Goal: Task Accomplishment & Management: Use online tool/utility

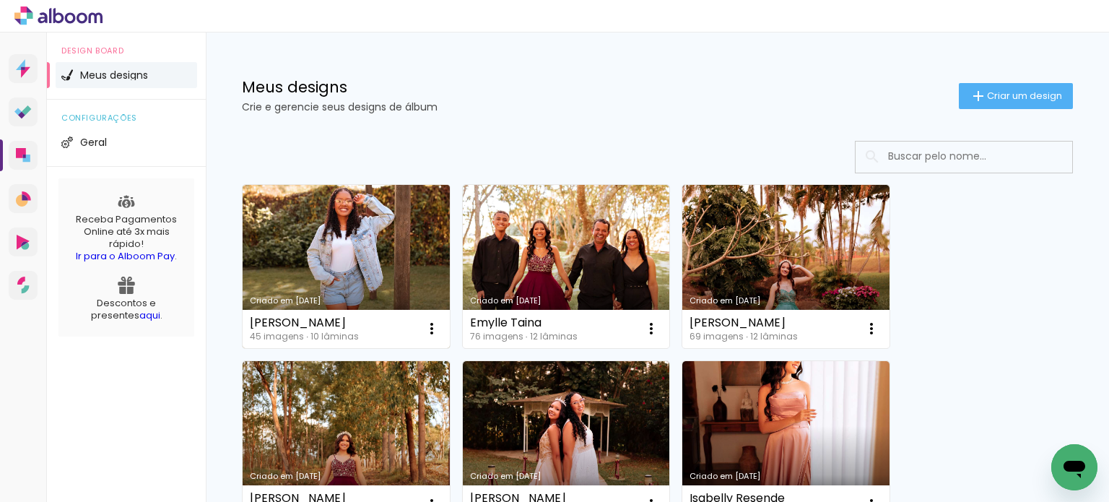
click at [350, 239] on link "Criado em [DATE]" at bounding box center [346, 266] width 207 height 163
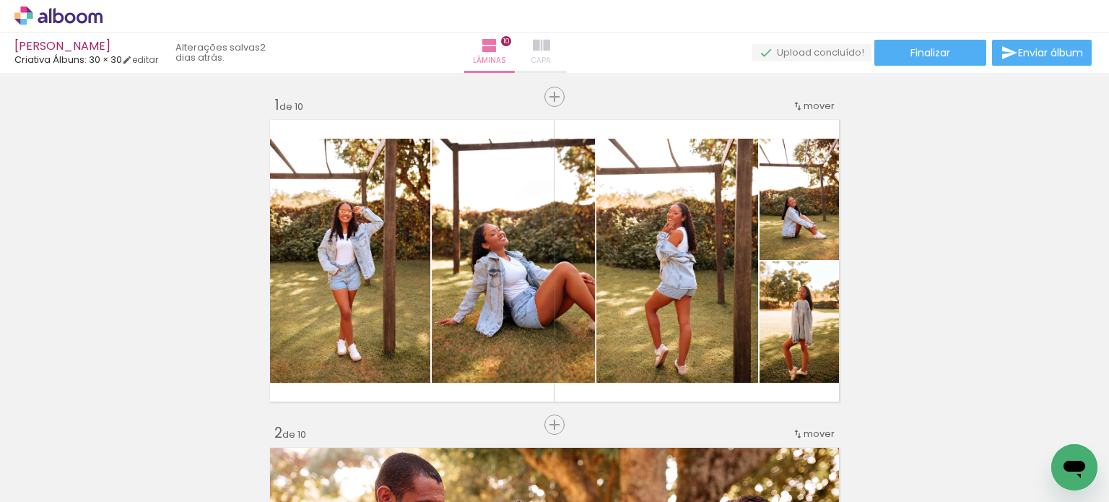
click at [550, 47] on iron-icon at bounding box center [541, 45] width 17 height 17
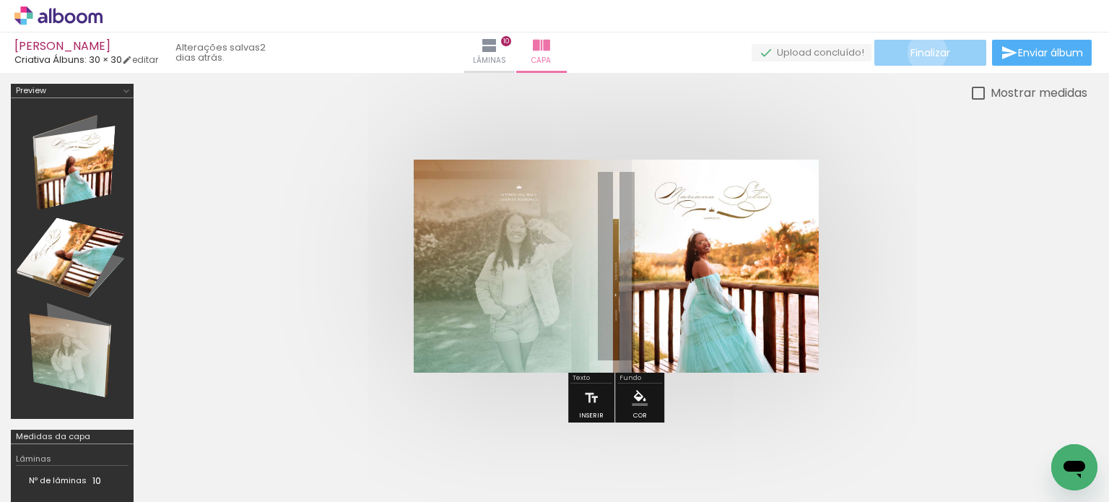
click at [922, 52] on span "Finalizar" at bounding box center [931, 53] width 40 height 10
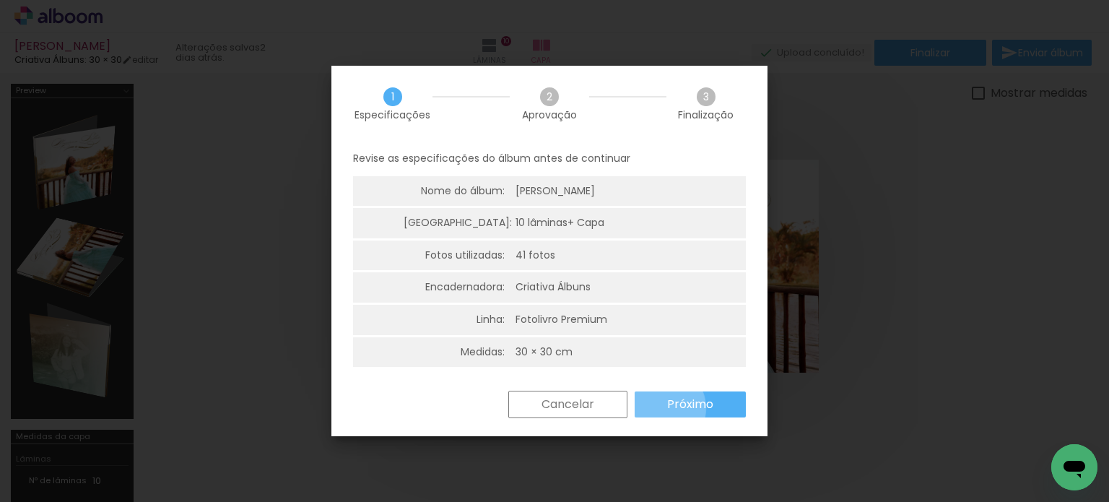
click at [662, 408] on paper-button "Próximo" at bounding box center [690, 404] width 111 height 26
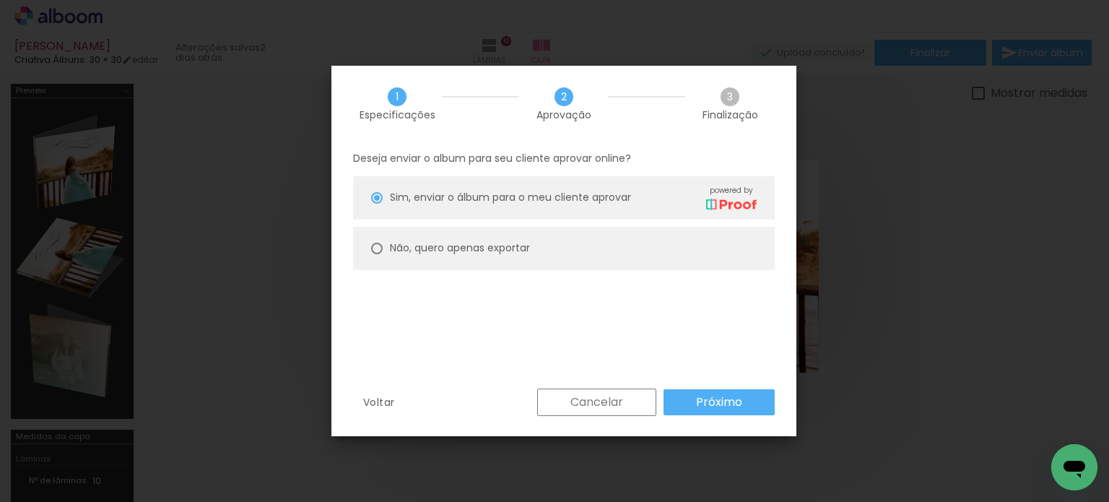
click at [716, 236] on paper-radio-button "Não, quero apenas exportar" at bounding box center [564, 248] width 422 height 43
type paper-radio-button "on"
click at [0, 0] on slot "Próximo" at bounding box center [0, 0] width 0 height 0
type input "Alta, 300 DPI"
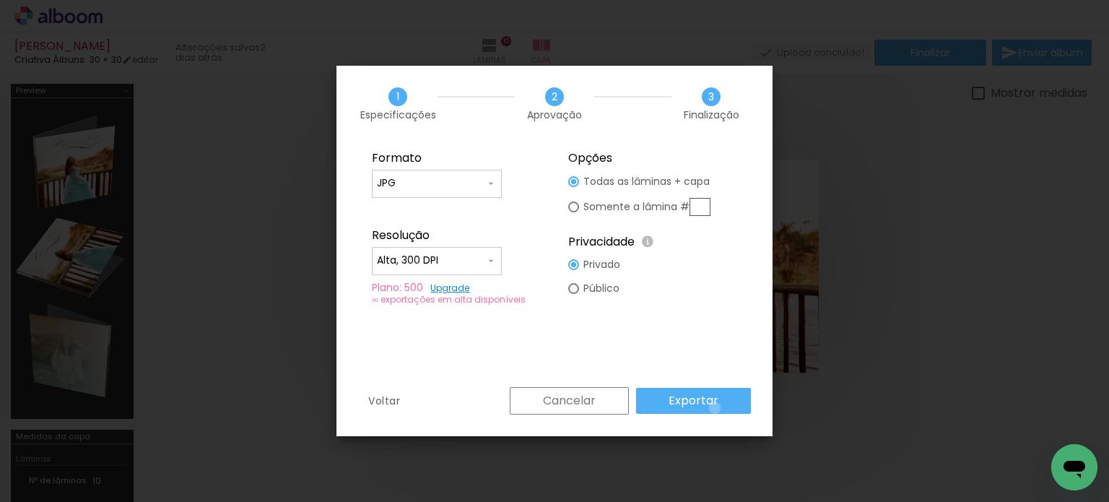
click at [0, 0] on slot "Exportar" at bounding box center [0, 0] width 0 height 0
